Goal: Task Accomplishment & Management: Complete application form

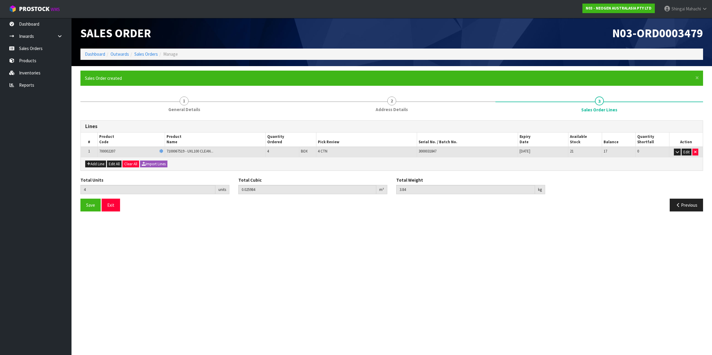
click at [704, 10] on icon at bounding box center [705, 9] width 6 height 4
click at [688, 23] on link "Logout" at bounding box center [688, 24] width 47 height 8
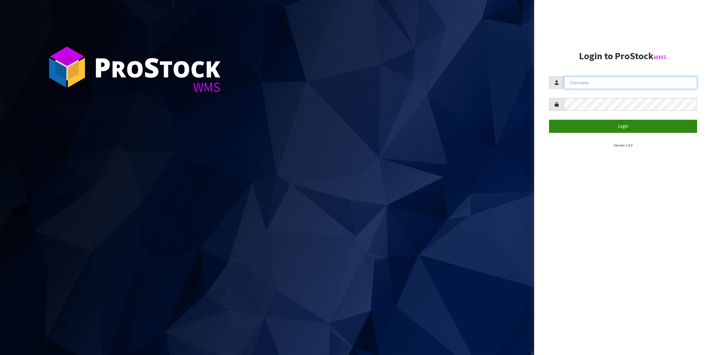
type input "Shingai"
click at [620, 127] on button "Login" at bounding box center [623, 126] width 148 height 13
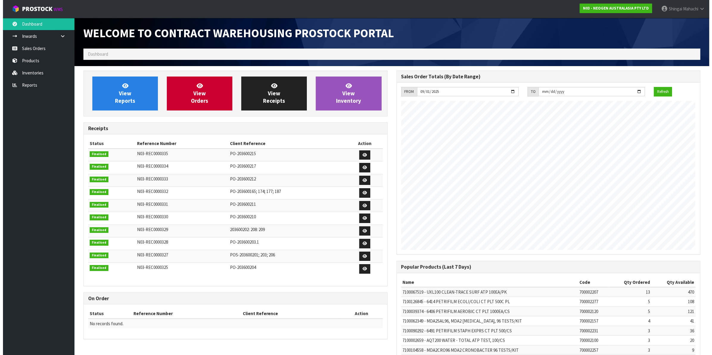
scroll to position [332, 313]
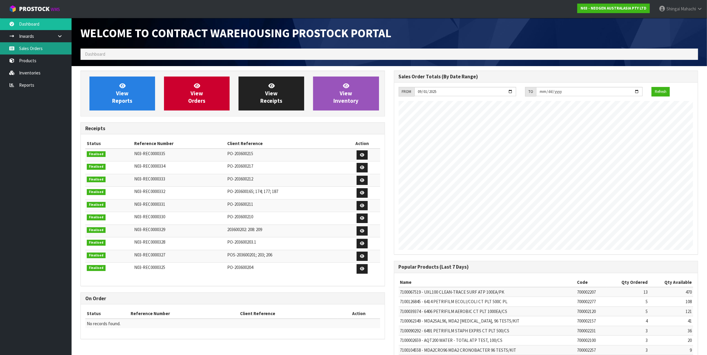
click at [24, 46] on link "Sales Orders" at bounding box center [36, 48] width 72 height 12
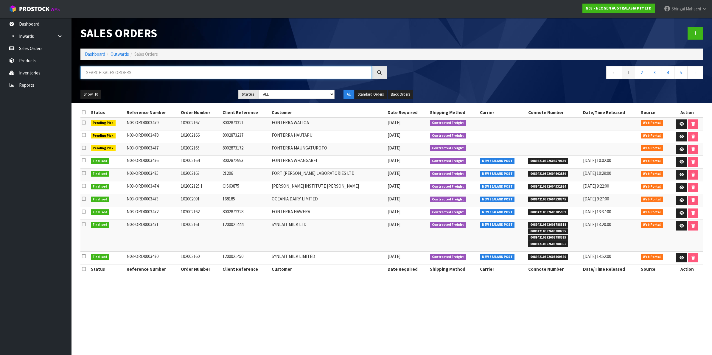
click at [88, 72] on input "text" at bounding box center [225, 72] width 291 height 13
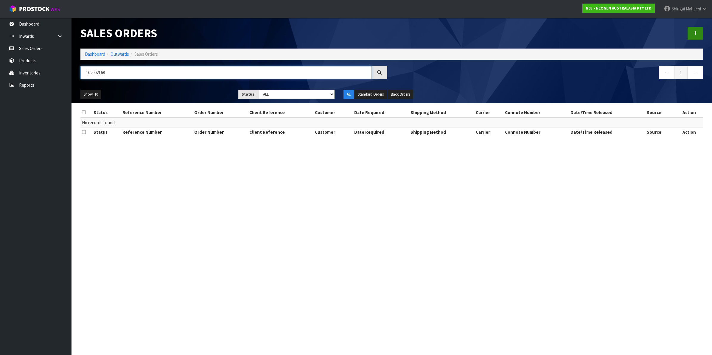
type input "102002168"
click at [698, 30] on link at bounding box center [695, 33] width 15 height 13
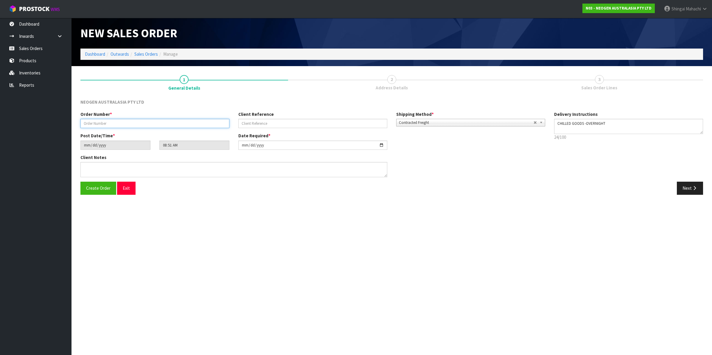
click at [100, 121] on input "text" at bounding box center [154, 123] width 149 height 9
type input "102002168"
click at [249, 121] on input "text" at bounding box center [312, 123] width 149 height 9
paste input "SORD44889"
type input "SORD44889"
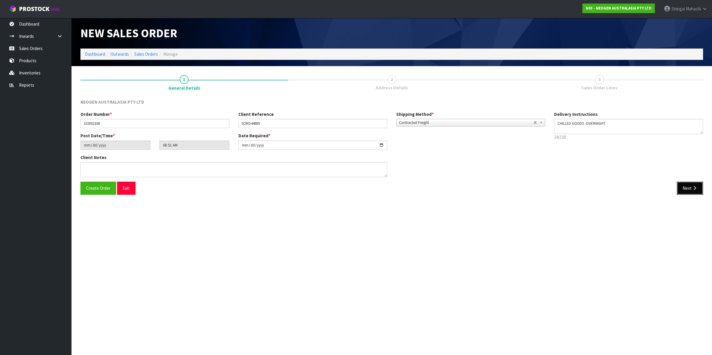
click at [689, 188] on button "Next" at bounding box center [690, 188] width 26 height 13
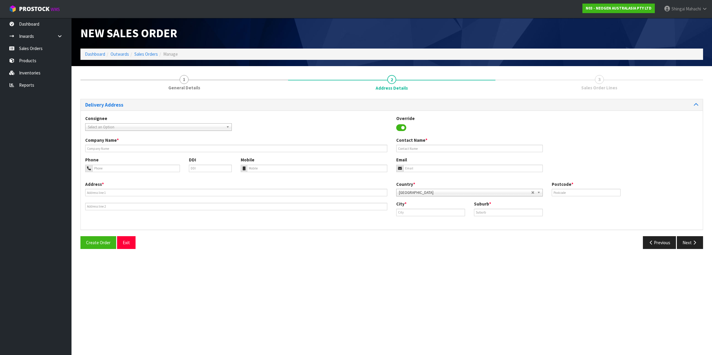
click at [104, 126] on span "Select an Option" at bounding box center [156, 127] width 136 height 7
type input "ziwi"
click at [118, 150] on li "ZIWI PEANAP - ZIWI PEAK LTD" at bounding box center [159, 151] width 144 height 7
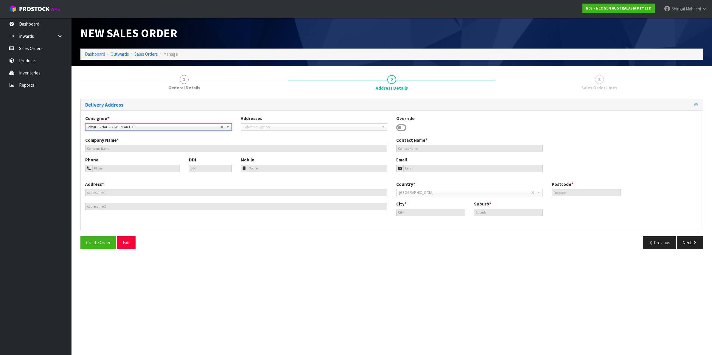
type input "ZIWI PEAK LTD"
type input "[STREET_ADDRESS]"
type input "4110"
type input "[PERSON_NAME]"
type input "AWATOTO"
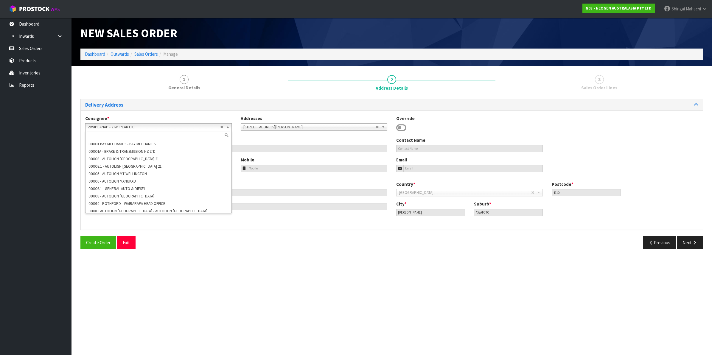
click at [227, 126] on b at bounding box center [228, 127] width 5 height 7
click at [128, 236] on li "ZIWI PEAK LTD - ZIWI PEAK LTD" at bounding box center [159, 239] width 144 height 7
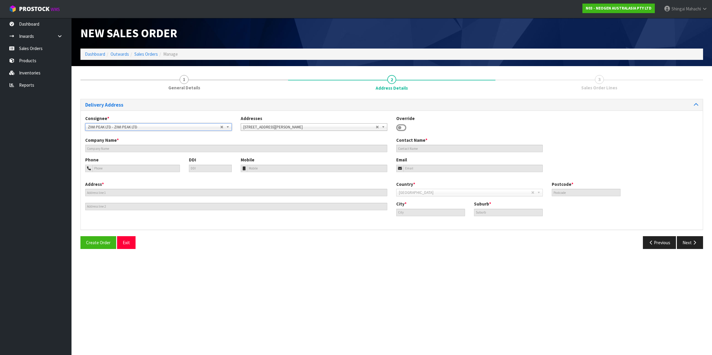
type input "ZIWI PEAK LTD"
type input "[STREET_ADDRESS]"
type input "4110"
type input "[PERSON_NAME]"
type input "AWATOTO"
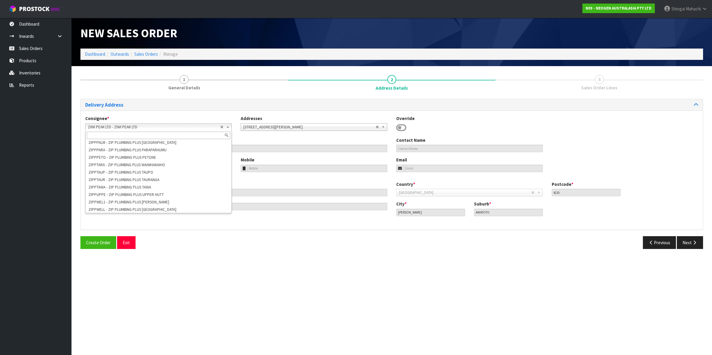
click at [227, 126] on b at bounding box center [228, 127] width 5 height 7
click at [123, 240] on li "ZIWIPEANAP - ZIWI PEAK LTD" at bounding box center [159, 243] width 144 height 7
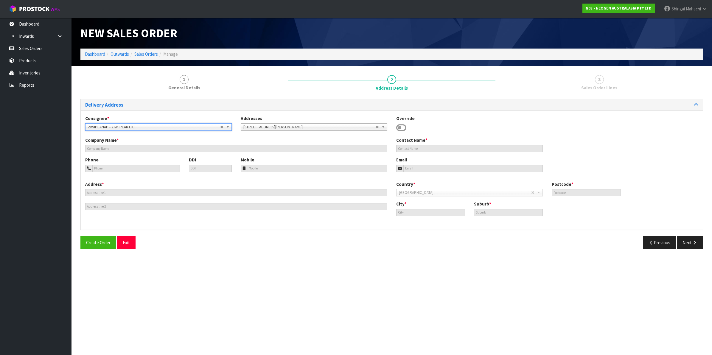
type input "ZIWI PEAK LTD"
type input "[STREET_ADDRESS]"
type input "4110"
type input "[PERSON_NAME]"
type input "AWATOTO"
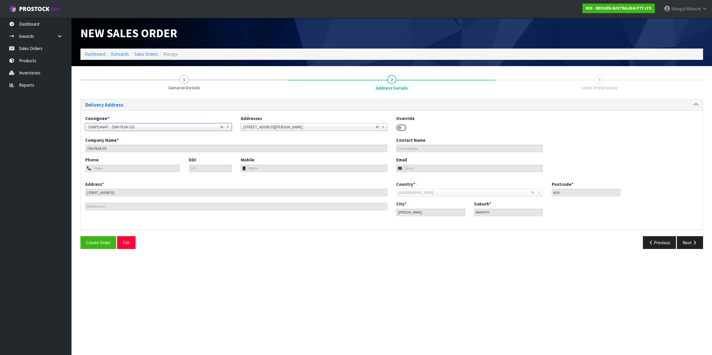
click at [228, 126] on b at bounding box center [228, 127] width 5 height 7
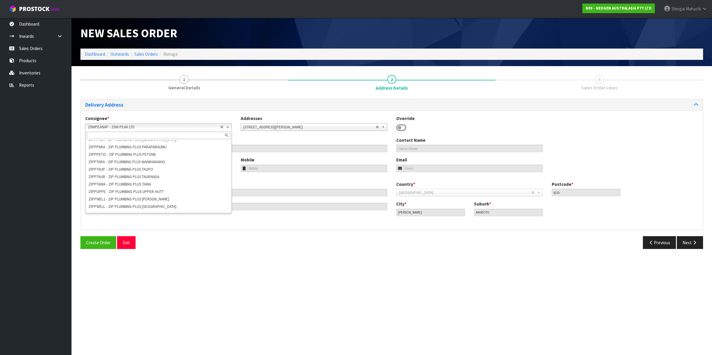
scroll to position [47769, 0]
click at [101, 236] on li "ZIWI PEAK LTD - ZIWI PEAK LTD" at bounding box center [159, 239] width 144 height 7
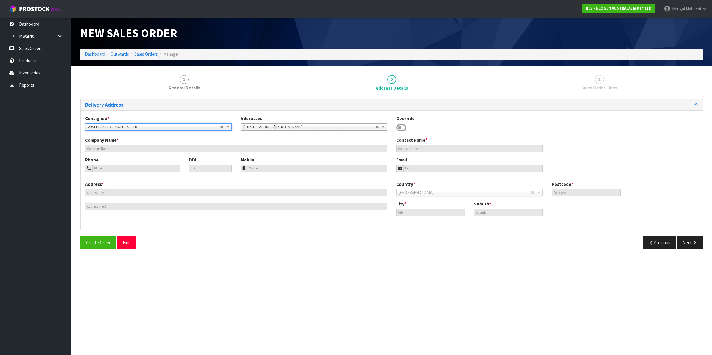
type input "ZIWI PEAK LTD"
type input "[STREET_ADDRESS]"
type input "4110"
type input "[PERSON_NAME]"
type input "AWATOTO"
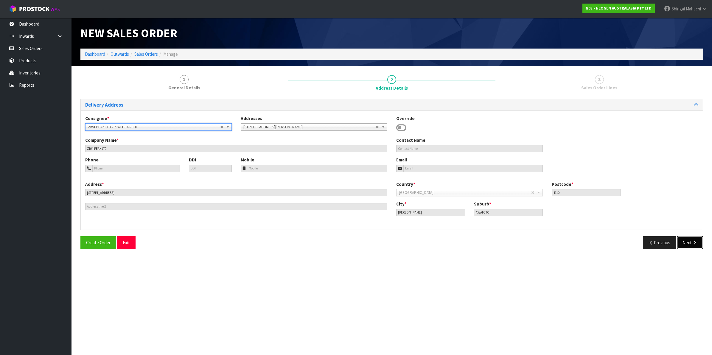
click at [690, 243] on button "Next" at bounding box center [690, 242] width 26 height 13
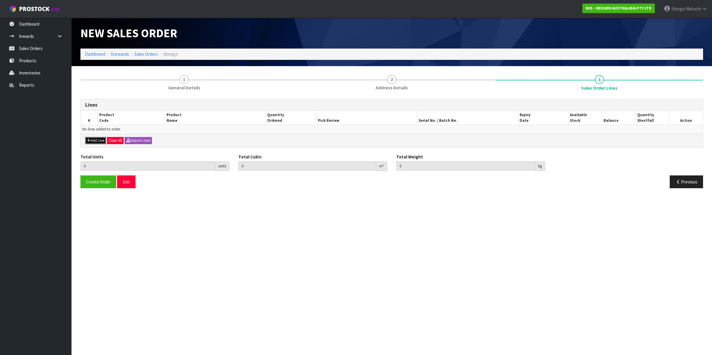
click at [97, 139] on button "Add Line" at bounding box center [95, 140] width 21 height 7
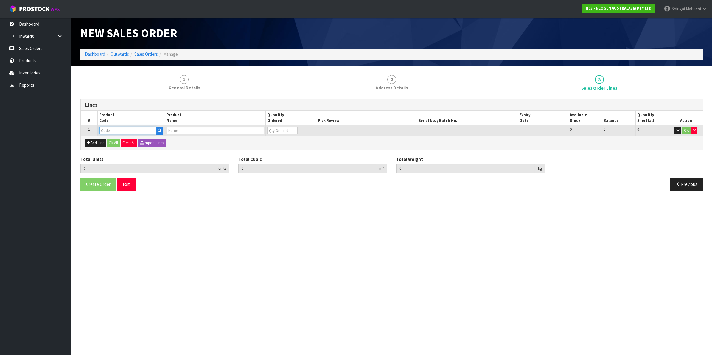
click at [107, 130] on input "text" at bounding box center [127, 130] width 57 height 7
drag, startPoint x: 130, startPoint y: 130, endPoint x: 128, endPoint y: 135, distance: 5.2
click at [128, 135] on td at bounding box center [130, 130] width 67 height 11
paste input "700002207"
type input "700002207"
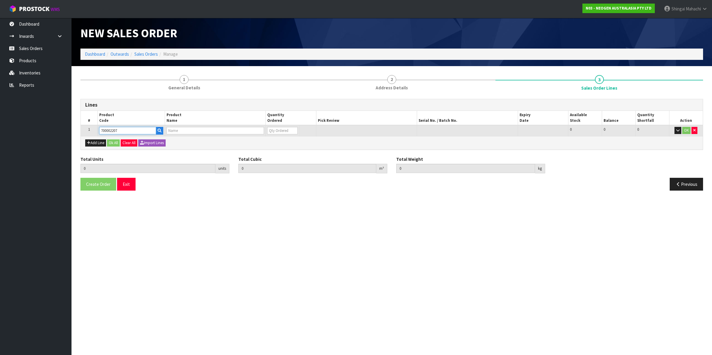
type input "0.000000"
type input "0.000"
type input "7100067519 - UXL100 CLEAN-TRACE SURF ATP 100EA/PK"
type input "0"
type input "700002207"
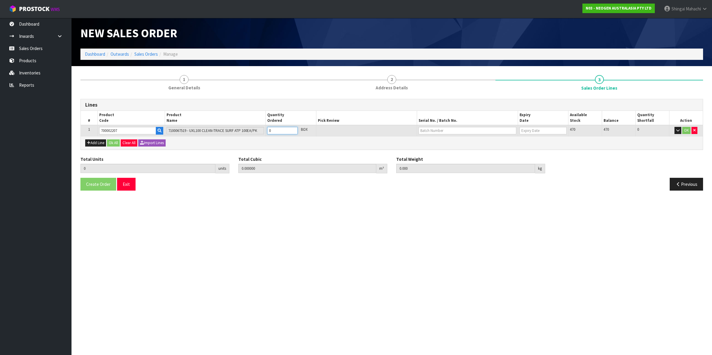
click at [225, 127] on tr "1 700002207 7100067519 - UXL100 CLEAN-TRACE SURF ATP 100EA/PK 0 BOX 470 470 0 OK" at bounding box center [392, 130] width 622 height 11
type input "2"
type input "0.012992"
type input "1.92"
type input "2"
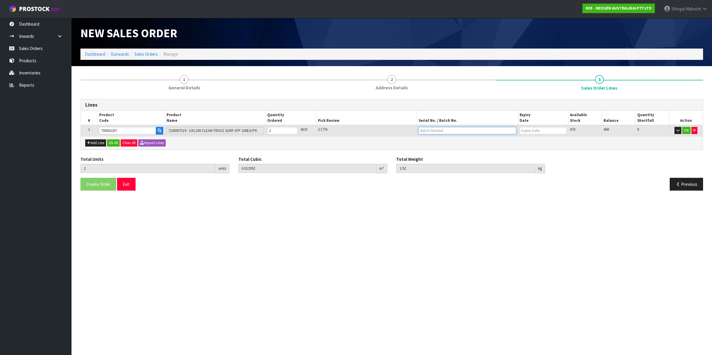
click at [441, 128] on input "text" at bounding box center [468, 130] width 98 height 7
click at [443, 142] on link "3000031847" at bounding box center [442, 140] width 47 height 8
type input "3000031847"
type input "[DATE]"
click at [687, 129] on button "OK" at bounding box center [686, 130] width 8 height 7
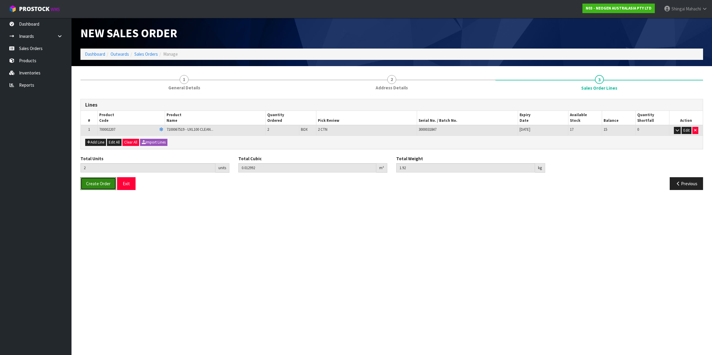
click at [96, 184] on span "Create Order" at bounding box center [98, 184] width 24 height 6
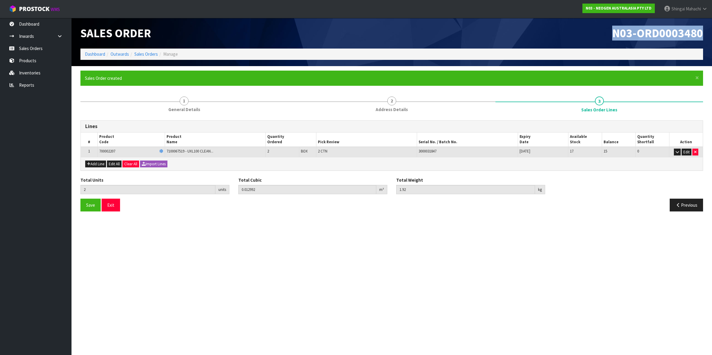
drag, startPoint x: 612, startPoint y: 35, endPoint x: 713, endPoint y: 35, distance: 100.7
click at [712, 35] on html "Toggle navigation ProStock WMS N03 - NEOGEN AUSTRALASIA PTY LTD [PERSON_NAME] L…" at bounding box center [356, 177] width 712 height 355
copy span "N03-ORD0003480"
